Goal: Check status: Check status

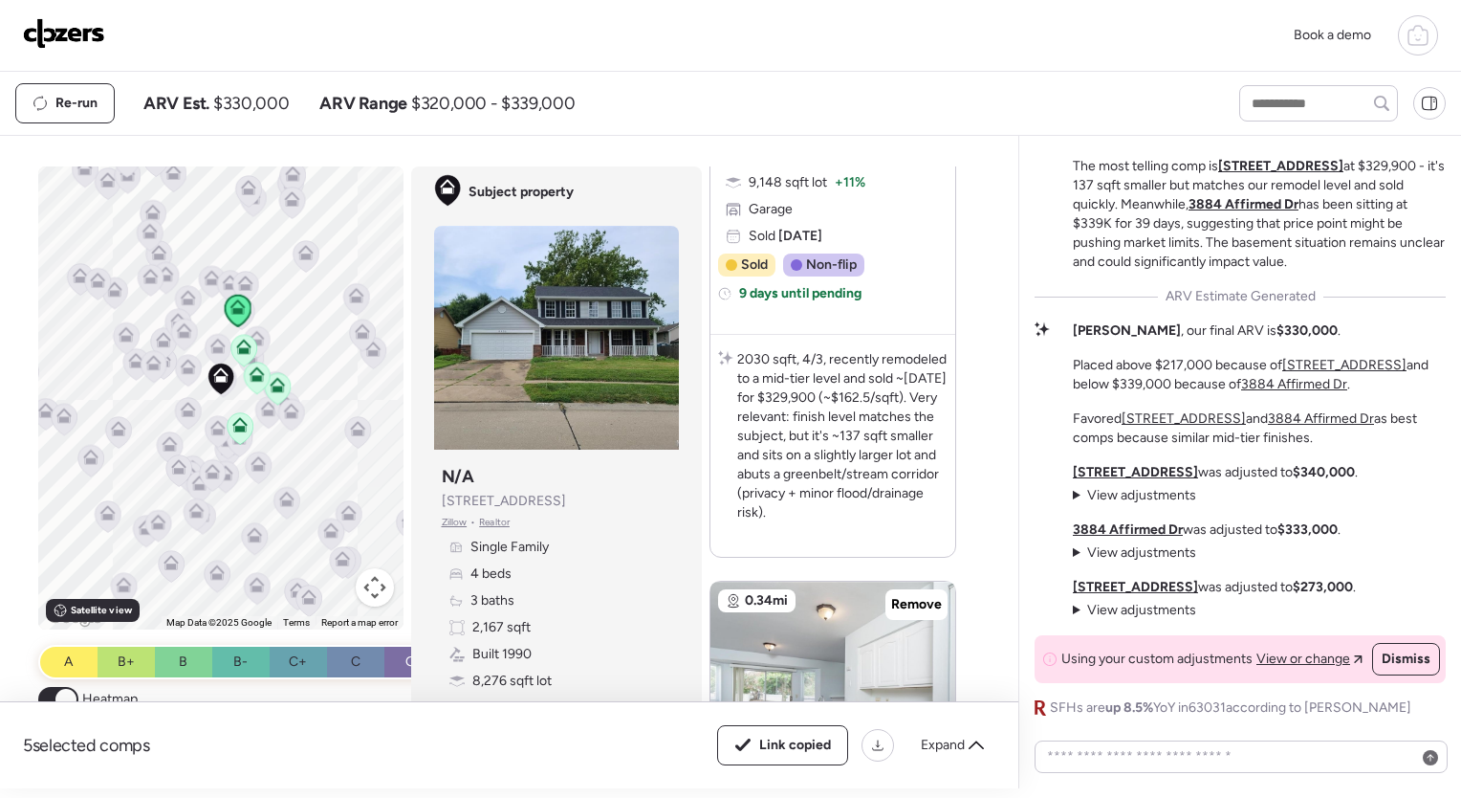
scroll to position [1128, 0]
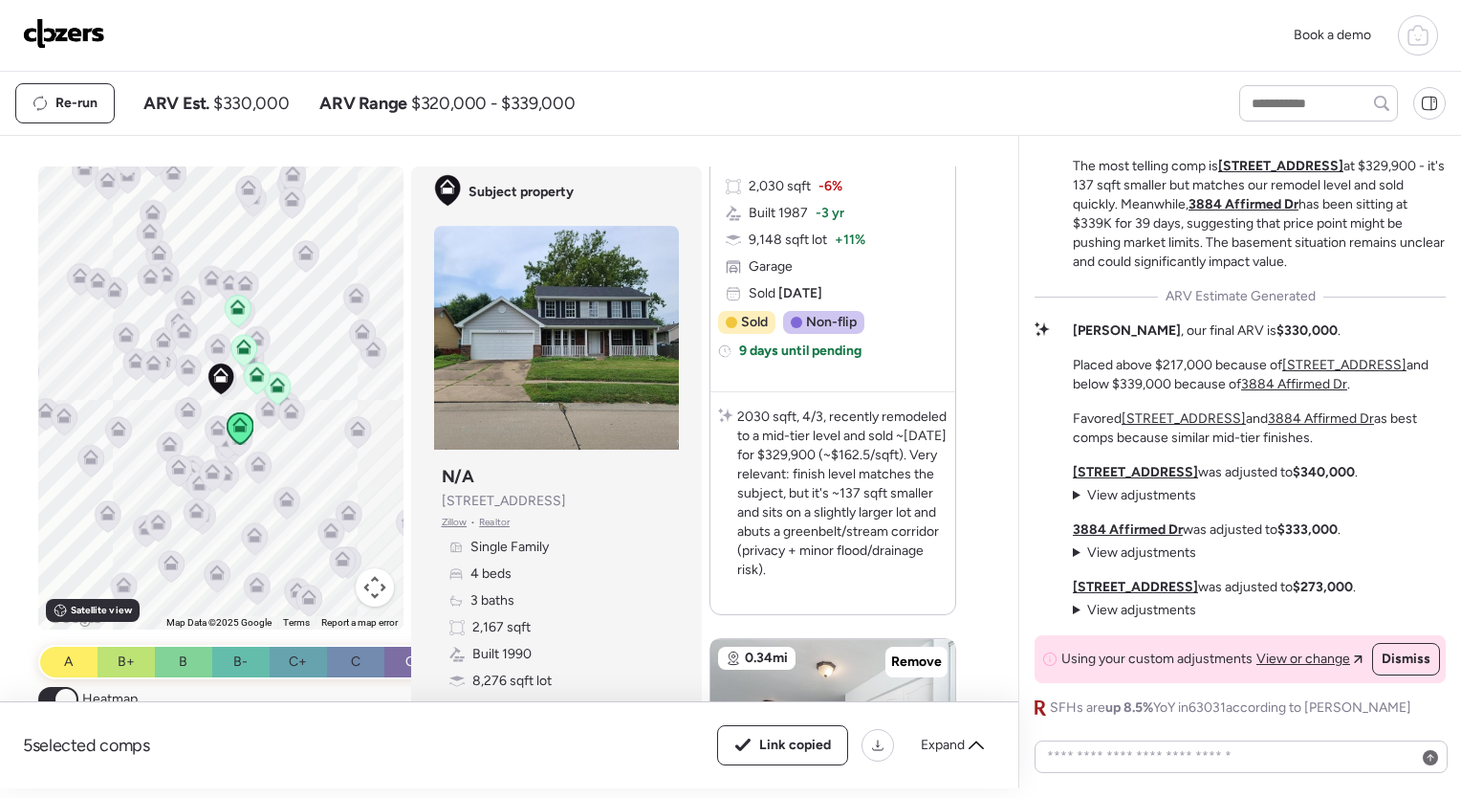
click at [1417, 37] on icon at bounding box center [1418, 35] width 23 height 23
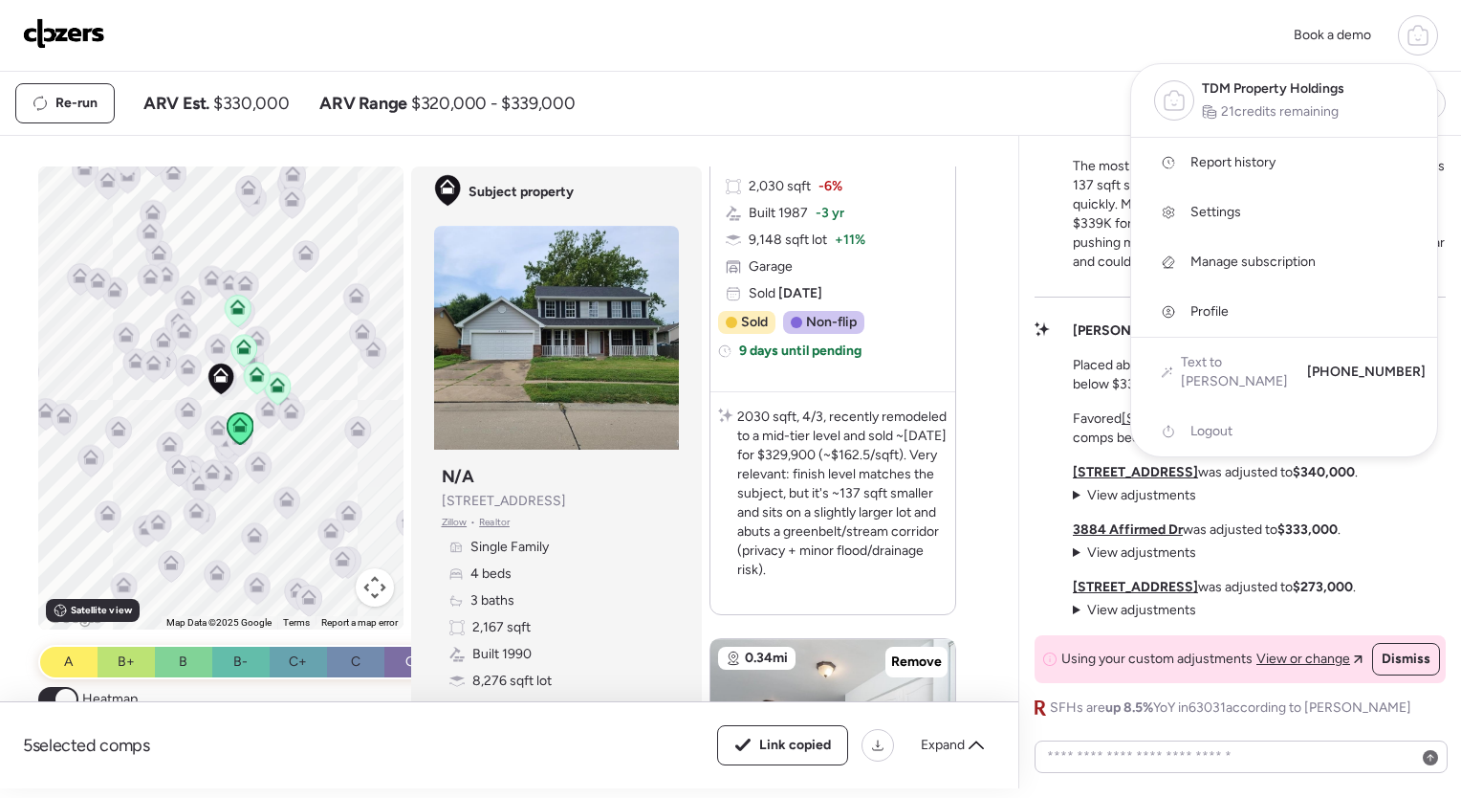
click at [1283, 102] on span "21 credits remaining" at bounding box center [1280, 111] width 118 height 19
click at [1229, 151] on link "Report history" at bounding box center [1284, 163] width 306 height 50
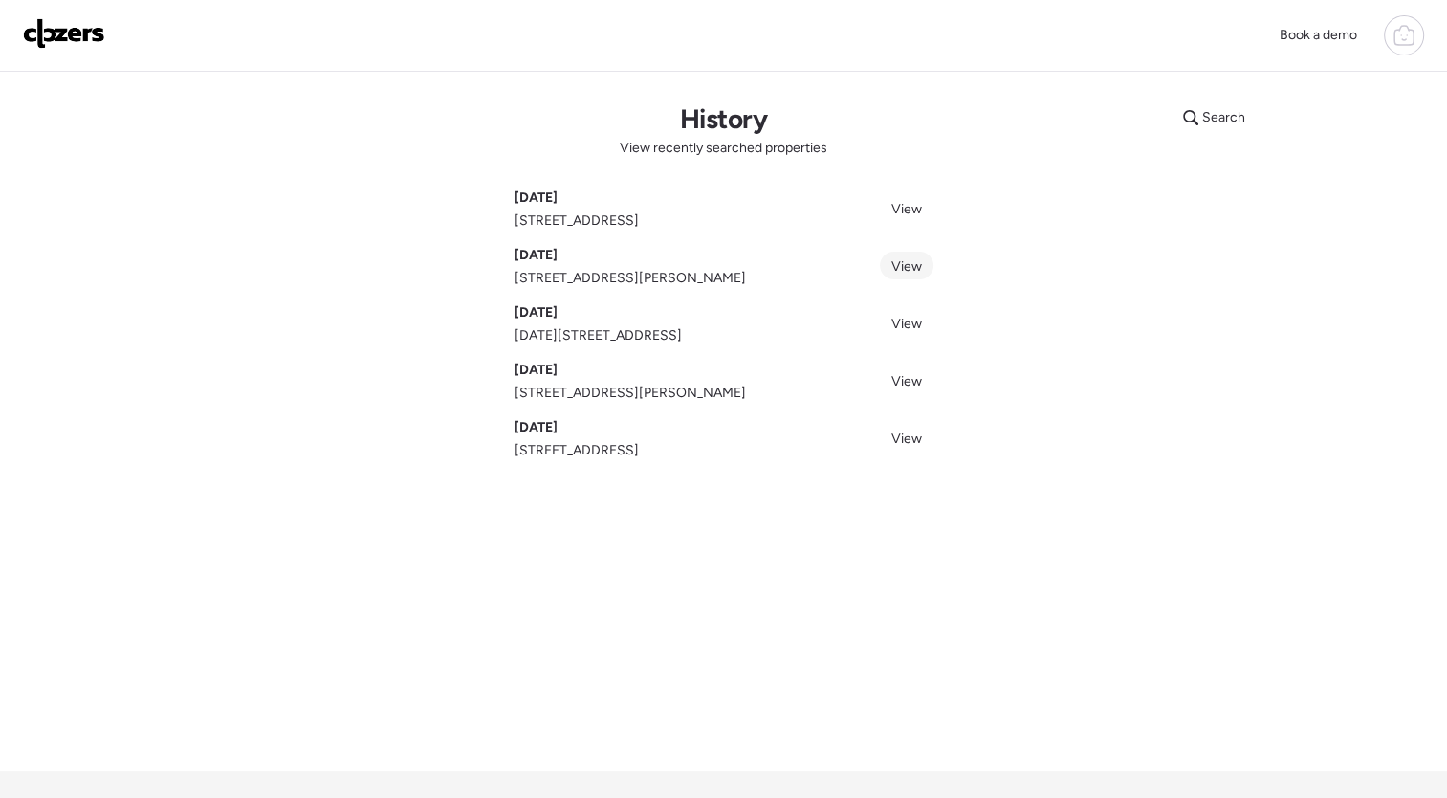
click at [909, 273] on span "View" at bounding box center [906, 266] width 31 height 16
